Goal: Check status: Check status

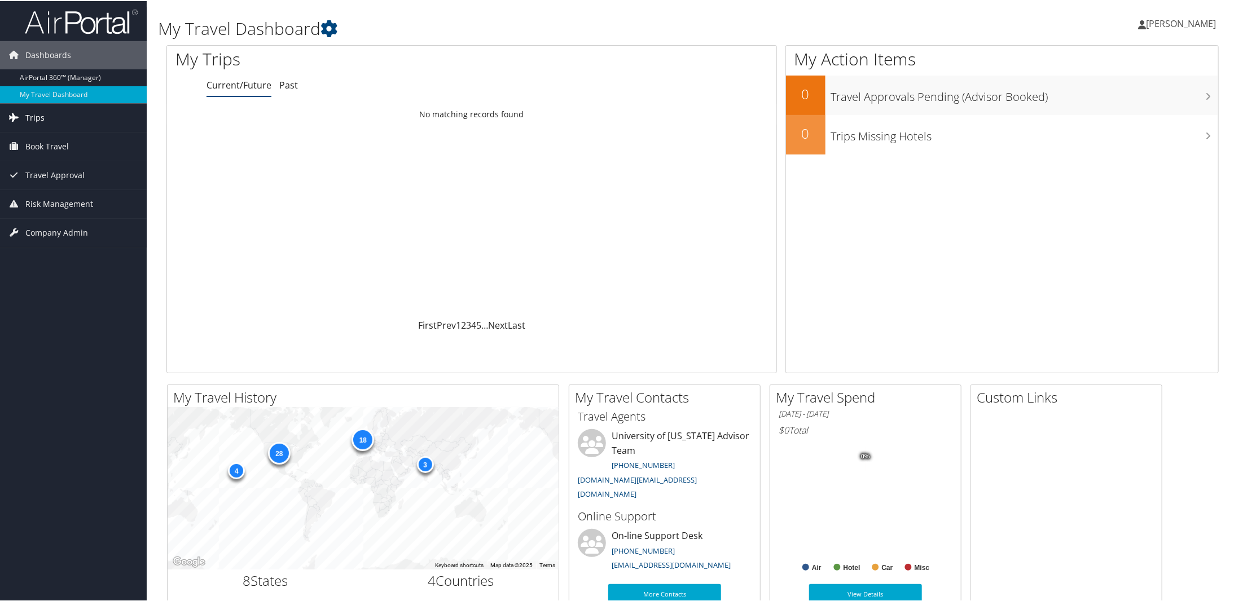
click at [50, 115] on link "Trips" at bounding box center [73, 117] width 147 height 28
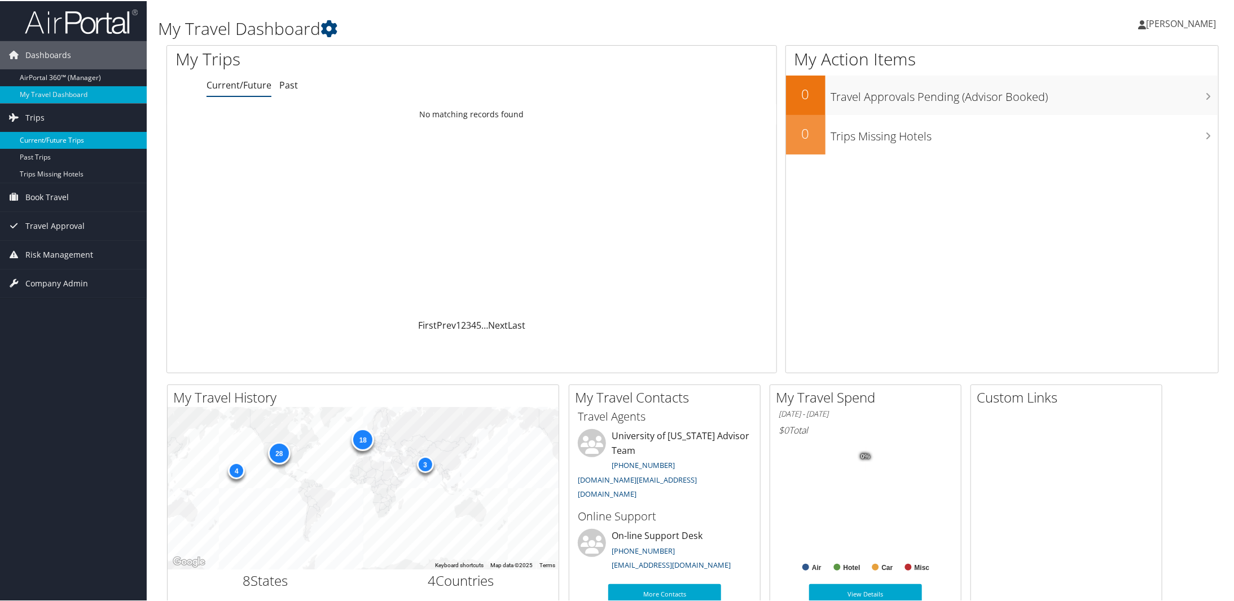
click at [51, 142] on link "Current/Future Trips" at bounding box center [73, 139] width 147 height 17
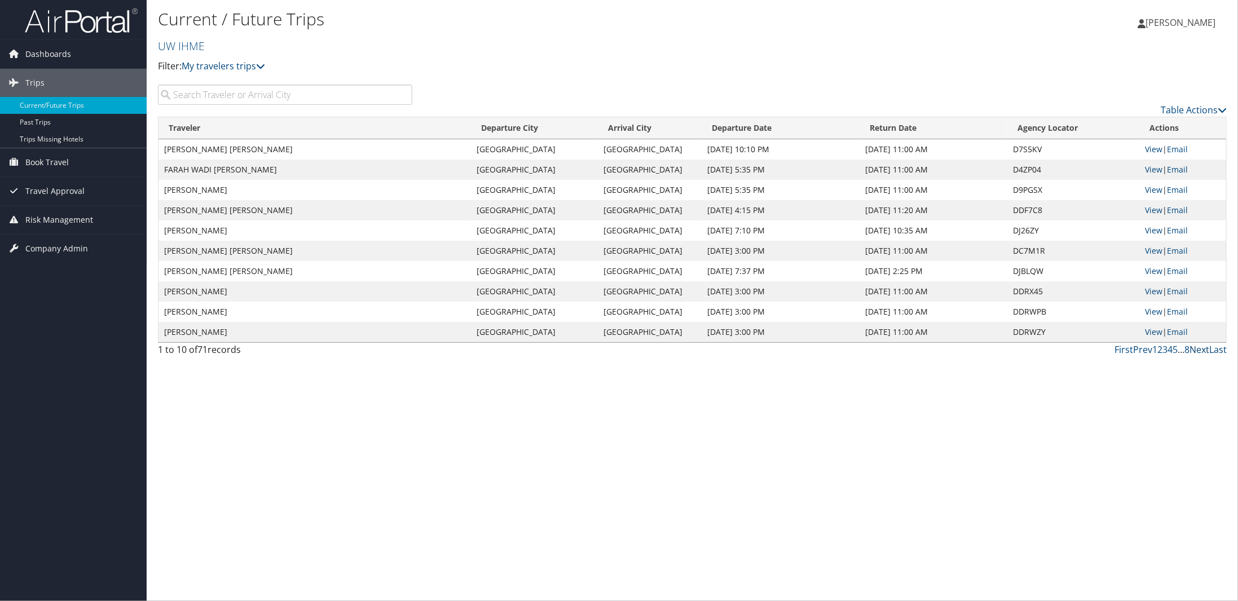
click at [1199, 349] on link "Next" at bounding box center [1200, 350] width 20 height 12
click at [284, 99] on input "search" at bounding box center [285, 95] width 254 height 20
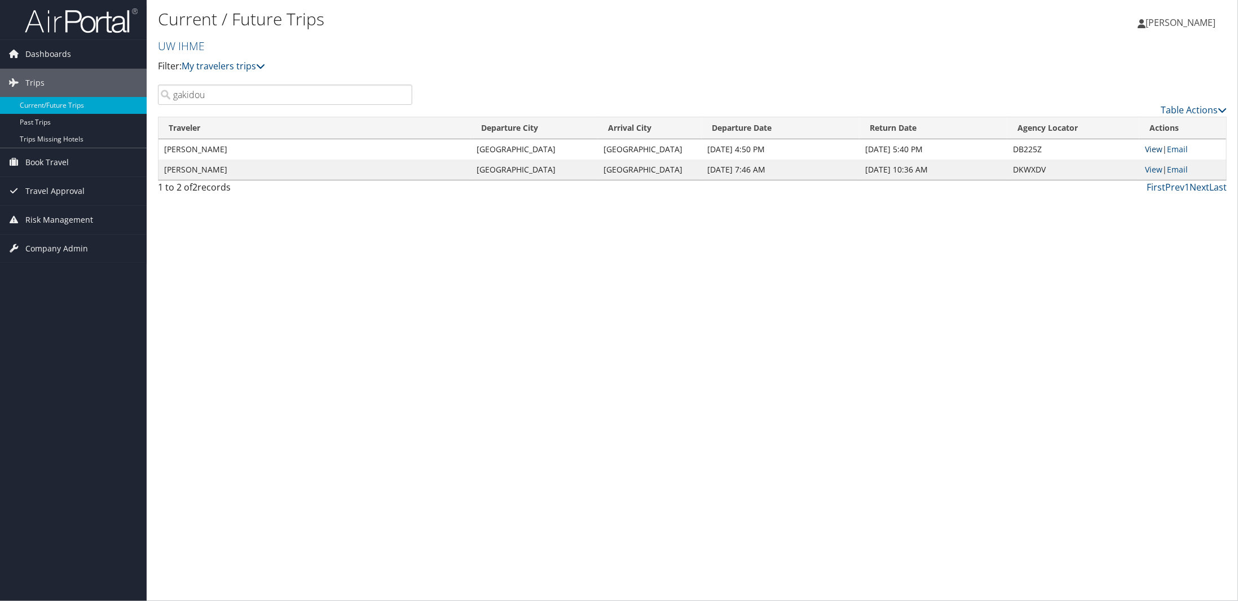
type input "gakidou"
click at [1151, 149] on link "View" at bounding box center [1153, 149] width 17 height 11
click at [49, 104] on link "Current/Future Trips" at bounding box center [73, 105] width 147 height 17
